Goal: Find specific page/section: Find specific page/section

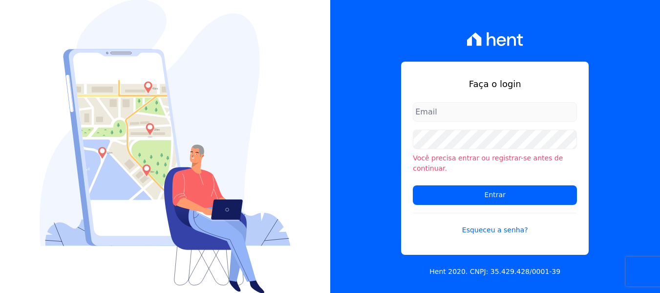
type input "[PERSON_NAME][EMAIL_ADDRESS][DOMAIN_NAME]"
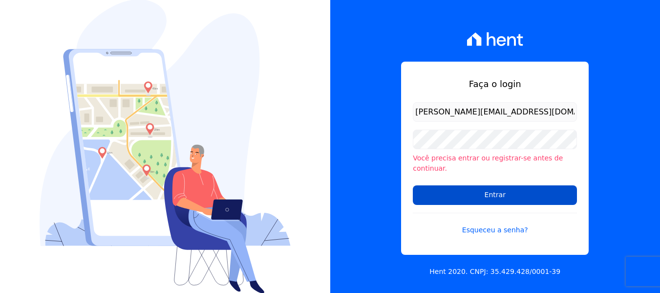
click at [491, 195] on input "Entrar" at bounding box center [495, 195] width 164 height 20
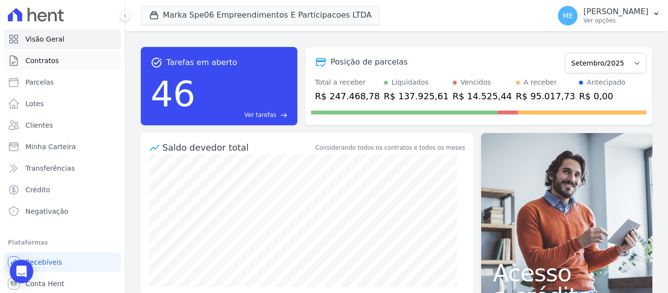
click at [69, 60] on link "Contratos" at bounding box center [62, 61] width 117 height 20
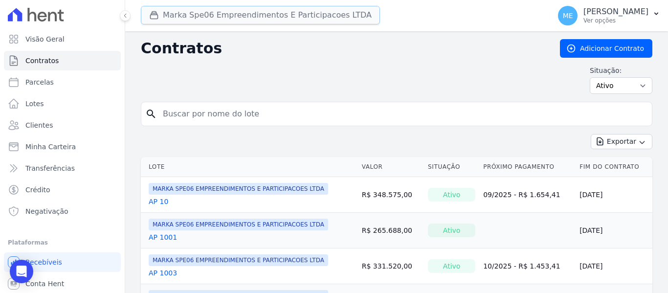
click at [228, 15] on button "Marka Spe06 Empreendimentos E Participacoes LTDA" at bounding box center [260, 15] width 239 height 19
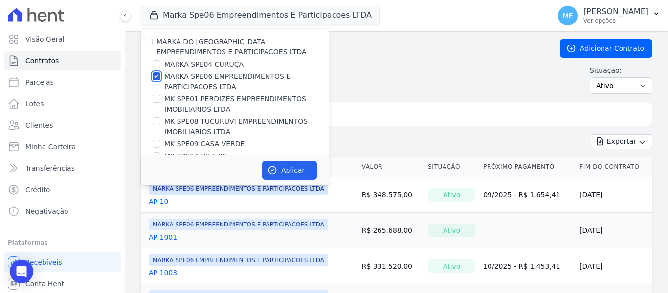
click at [154, 76] on input "MARKA SPE06 EMPREENDIMENTOS E PARTICIPACOES LTDA" at bounding box center [157, 76] width 8 height 8
checkbox input "false"
click at [156, 143] on input "MK SPE09 CASA VERDE" at bounding box center [157, 144] width 8 height 8
checkbox input "true"
click at [280, 169] on button "Aplicar" at bounding box center [289, 170] width 55 height 19
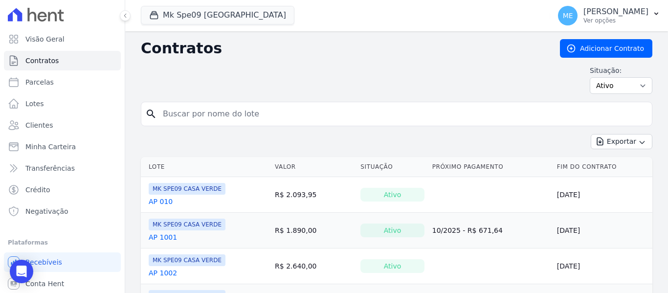
click at [264, 115] on input "search" at bounding box center [402, 114] width 491 height 20
type input "202"
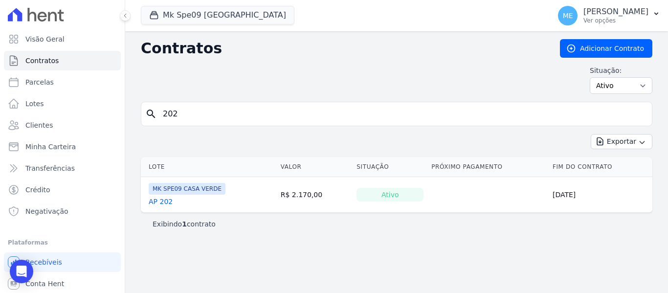
click at [264, 115] on input "202" at bounding box center [402, 114] width 491 height 20
click at [166, 205] on link "AP 202" at bounding box center [161, 202] width 24 height 10
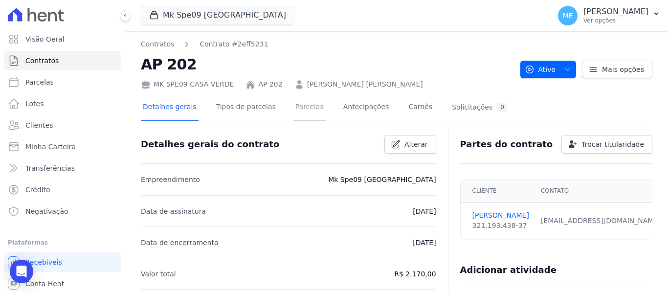
click at [293, 107] on link "Parcelas" at bounding box center [309, 108] width 32 height 26
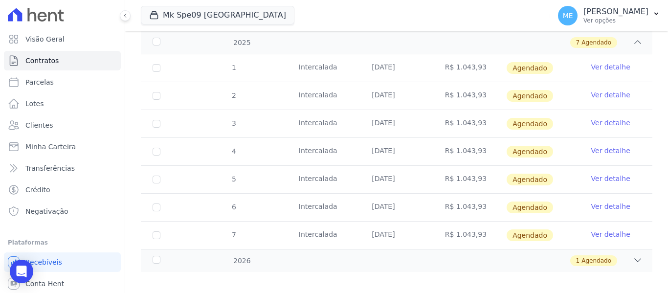
scroll to position [160, 0]
